Goal: Check status: Check status

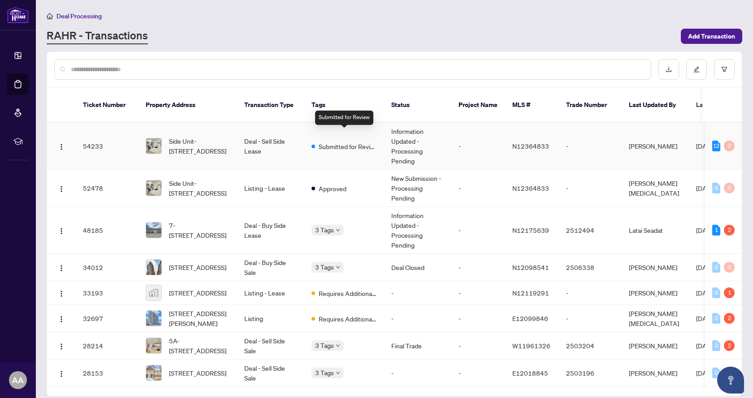
click at [343, 142] on span "Submitted for Review" at bounding box center [348, 147] width 58 height 10
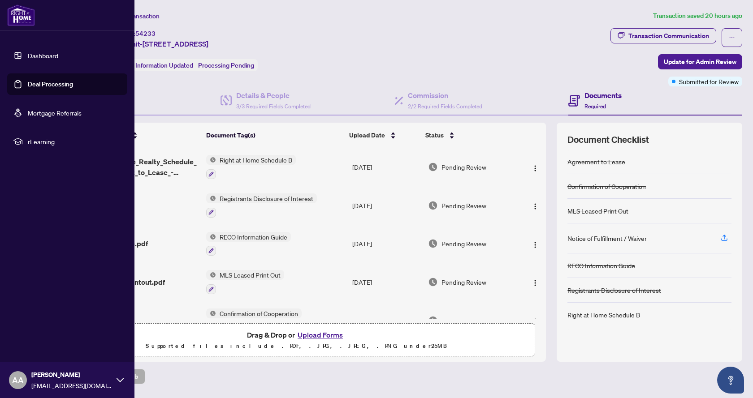
click at [34, 52] on link "Dashboard" at bounding box center [43, 56] width 30 height 8
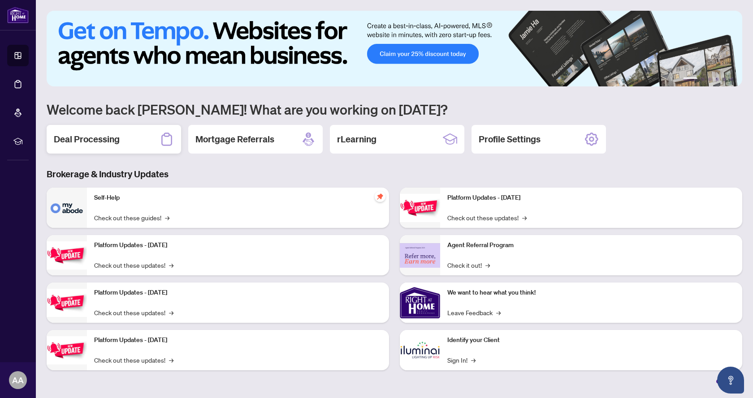
click at [106, 147] on div "Deal Processing" at bounding box center [114, 139] width 134 height 29
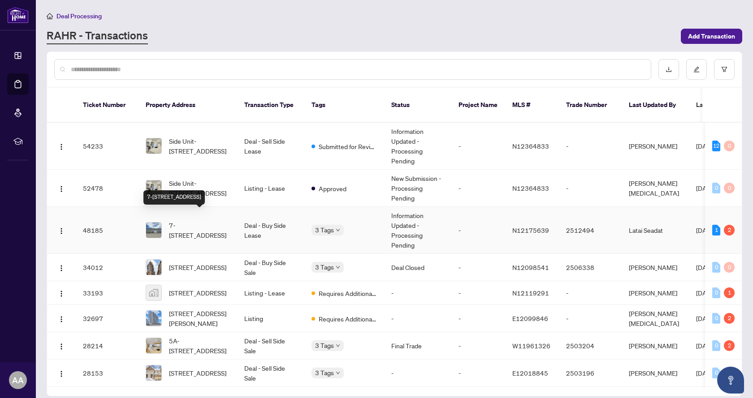
click at [225, 221] on span "7-[STREET_ADDRESS]" at bounding box center [199, 231] width 61 height 20
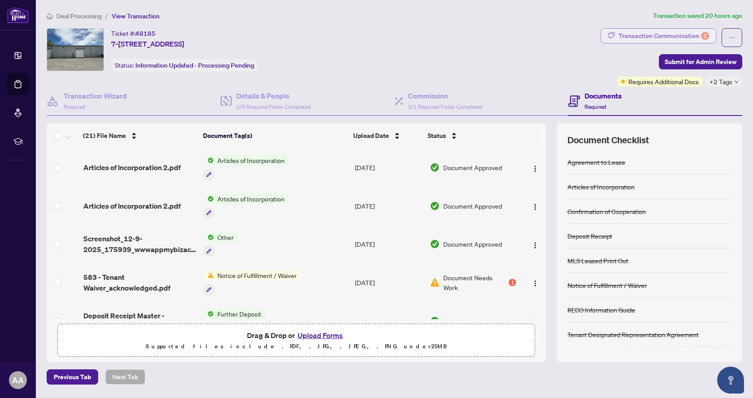
click at [664, 34] on div "Transaction Communication 2" at bounding box center [664, 36] width 91 height 14
